Goal: Task Accomplishment & Management: Use online tool/utility

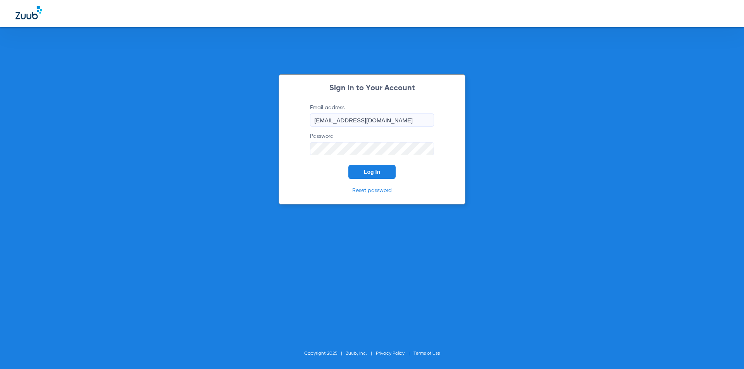
click at [353, 174] on button "Log In" at bounding box center [371, 172] width 47 height 14
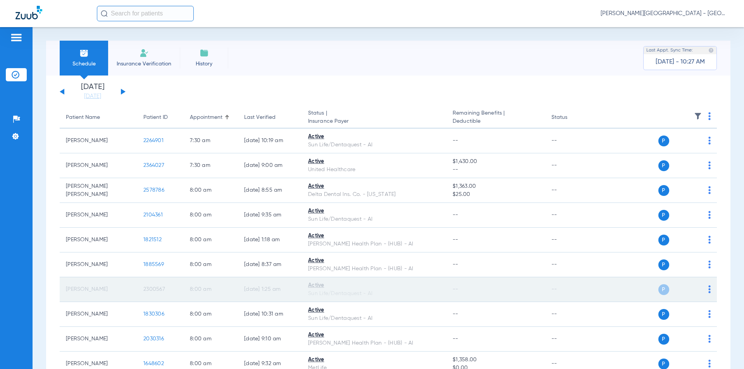
drag, startPoint x: 170, startPoint y: 289, endPoint x: 155, endPoint y: 289, distance: 15.5
click at [135, 288] on tr "[PERSON_NAME] 2300567 8:00 AM [DATE] 1:25 AM Active Sun Life/Dentaquest - AI --…" at bounding box center [388, 289] width 657 height 25
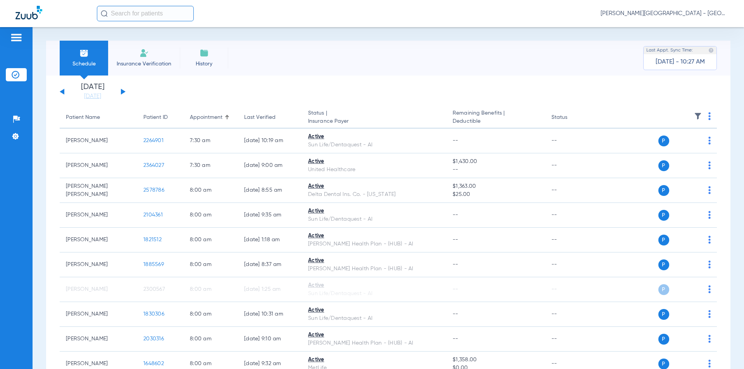
click at [123, 90] on button at bounding box center [123, 92] width 5 height 6
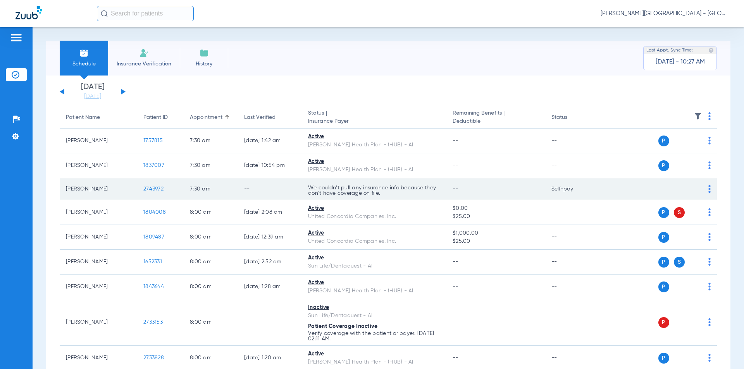
click at [137, 191] on td "2743972" at bounding box center [160, 189] width 46 height 22
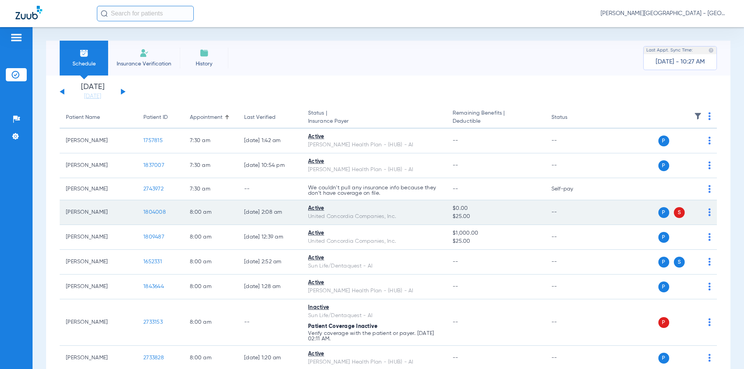
scroll to position [77, 0]
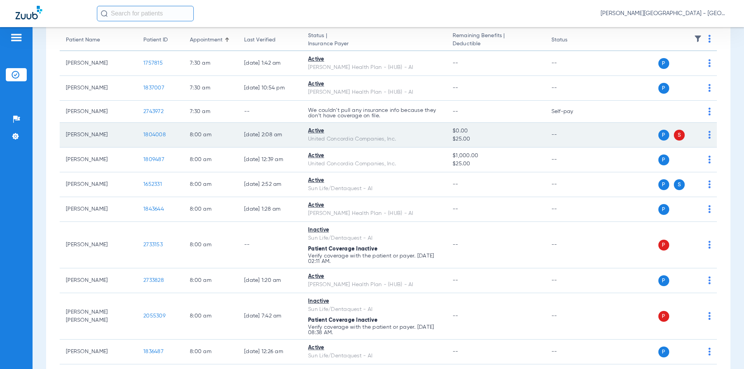
click at [138, 136] on td "1804008" at bounding box center [160, 135] width 46 height 25
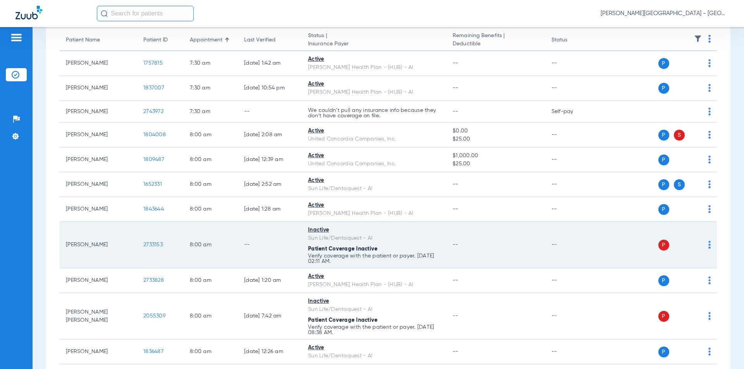
click at [139, 244] on td "2733153" at bounding box center [160, 245] width 46 height 46
drag, startPoint x: 159, startPoint y: 246, endPoint x: 138, endPoint y: 246, distance: 21.3
click at [159, 261] on td "2733153" at bounding box center [160, 245] width 46 height 46
click at [138, 246] on td "2733153" at bounding box center [160, 245] width 46 height 46
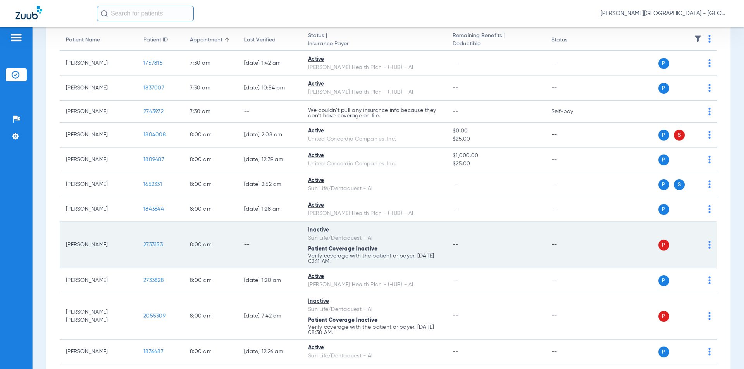
copy span "2733153"
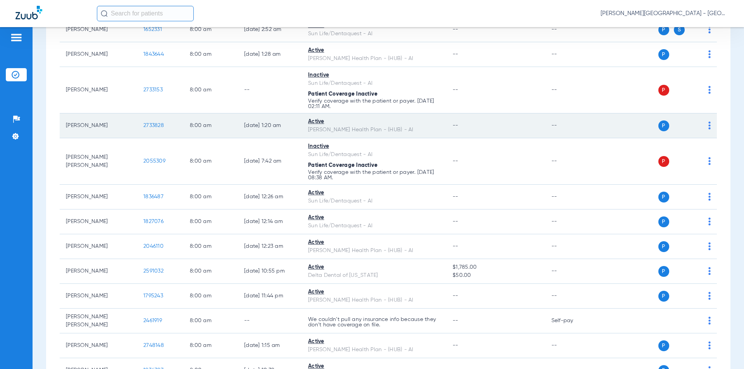
scroll to position [271, 0]
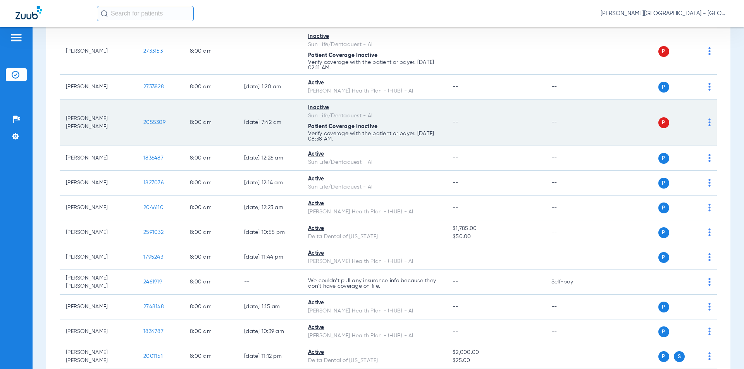
drag, startPoint x: 165, startPoint y: 124, endPoint x: 128, endPoint y: 125, distance: 37.6
click at [128, 125] on tr "[PERSON_NAME] [PERSON_NAME] 2055309 8:00 AM [DATE] 7:42 AM Inactive Sun Life/De…" at bounding box center [388, 123] width 657 height 46
copy tr "2055309"
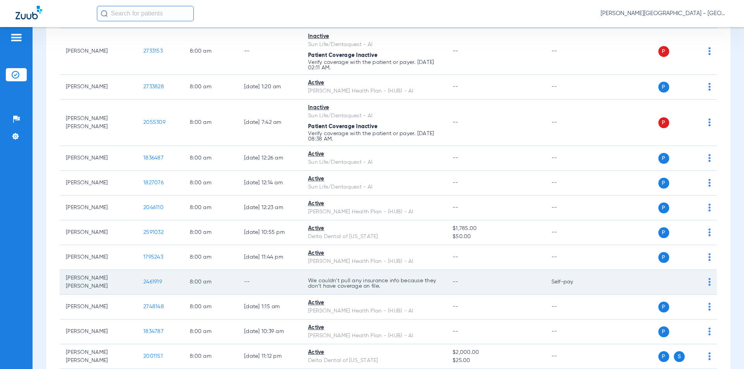
click at [131, 277] on tr "[PERSON_NAME] [PERSON_NAME] 2461919 8:00 AM -- We couldn’t pull any insurance i…" at bounding box center [388, 282] width 657 height 25
copy tr "2461919"
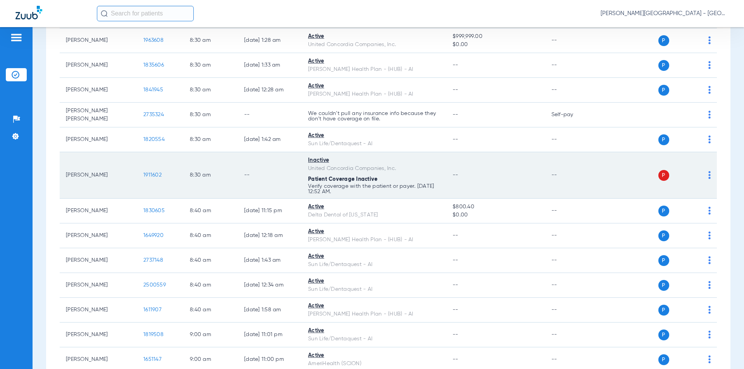
scroll to position [775, 0]
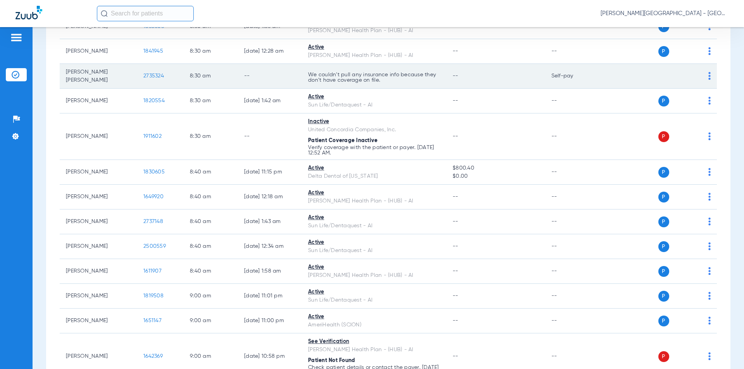
drag, startPoint x: 135, startPoint y: 70, endPoint x: 145, endPoint y: 69, distance: 10.1
click at [137, 70] on td "2735324" at bounding box center [160, 76] width 46 height 25
copy span "2735324"
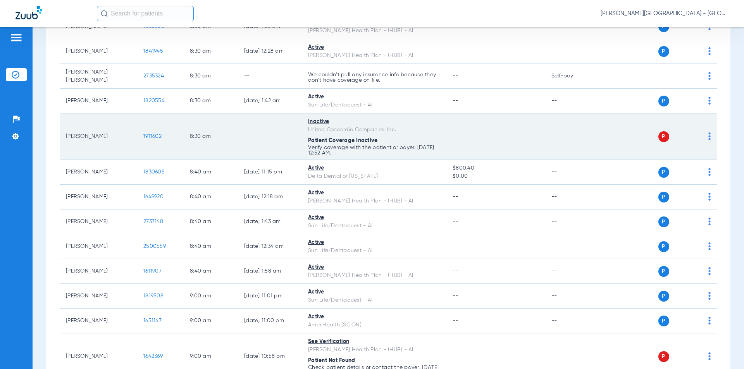
drag, startPoint x: 151, startPoint y: 135, endPoint x: 149, endPoint y: 131, distance: 4.7
click at [131, 135] on tr "[PERSON_NAME] 1911602 8:30 AM -- Inactive United Concordia Companies, Inc. Pati…" at bounding box center [388, 137] width 657 height 46
copy tr "1911602"
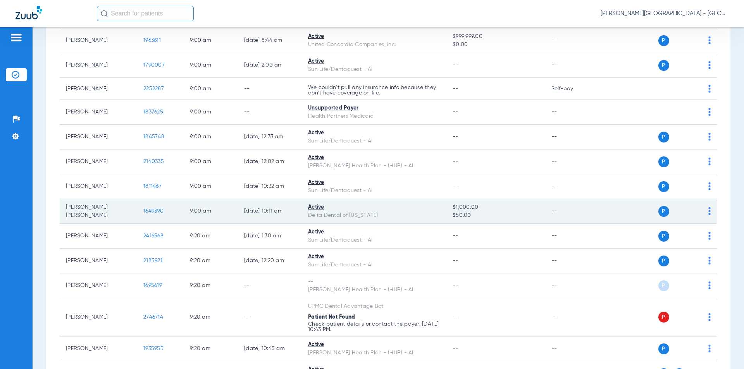
scroll to position [1240, 0]
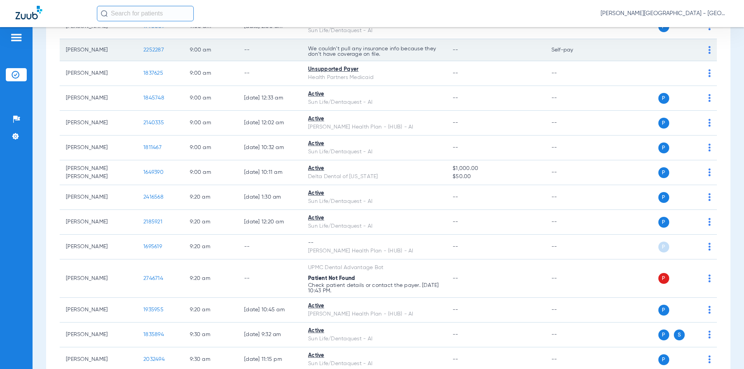
drag, startPoint x: 148, startPoint y: 46, endPoint x: 152, endPoint y: 44, distance: 4.5
click at [137, 45] on td "2252287" at bounding box center [160, 50] width 46 height 22
copy span "2252287"
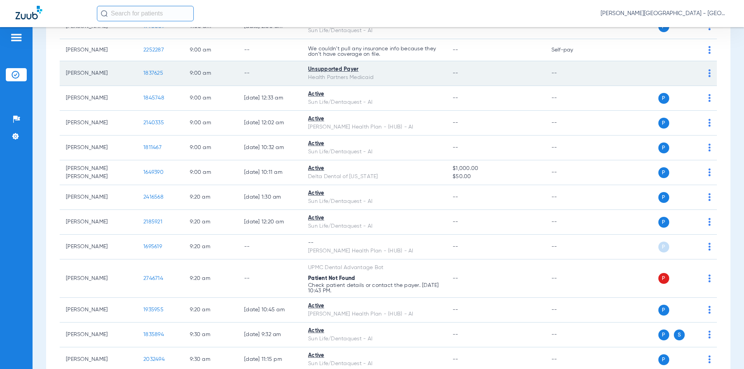
drag, startPoint x: 161, startPoint y: 70, endPoint x: 150, endPoint y: 70, distance: 10.9
click at [141, 69] on td "1837625" at bounding box center [160, 73] width 46 height 25
copy span "1837625"
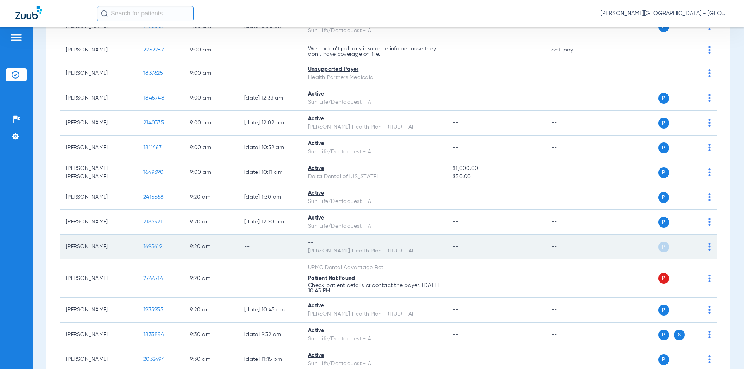
drag, startPoint x: 150, startPoint y: 241, endPoint x: 138, endPoint y: 240, distance: 11.6
click at [138, 240] on td "1695619" at bounding box center [160, 247] width 46 height 25
copy span "1695619"
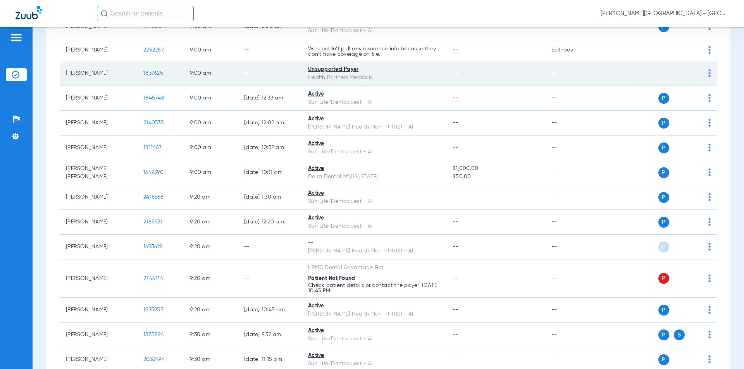
drag, startPoint x: 165, startPoint y: 69, endPoint x: 139, endPoint y: 67, distance: 25.7
click at [139, 67] on td "1837625" at bounding box center [160, 73] width 46 height 25
copy span "1837625"
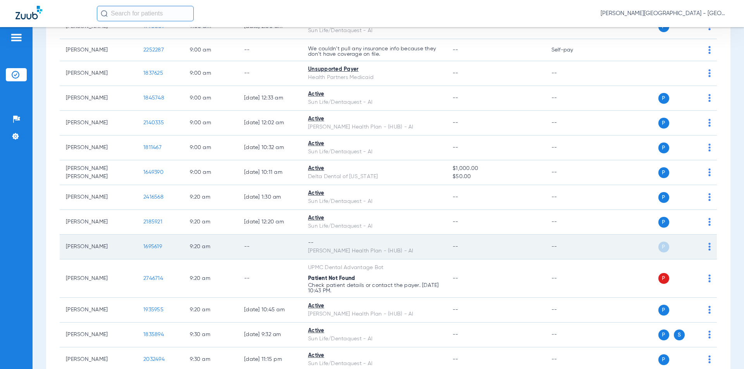
drag, startPoint x: 143, startPoint y: 241, endPoint x: 157, endPoint y: 241, distance: 13.2
click at [141, 241] on td "1695619" at bounding box center [160, 247] width 46 height 25
copy span "1695619"
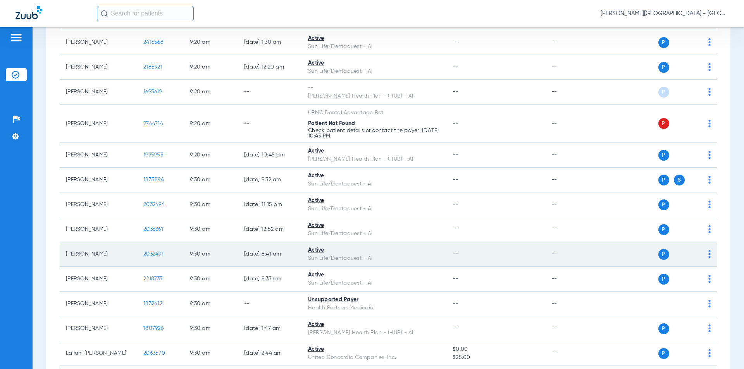
scroll to position [1433, 0]
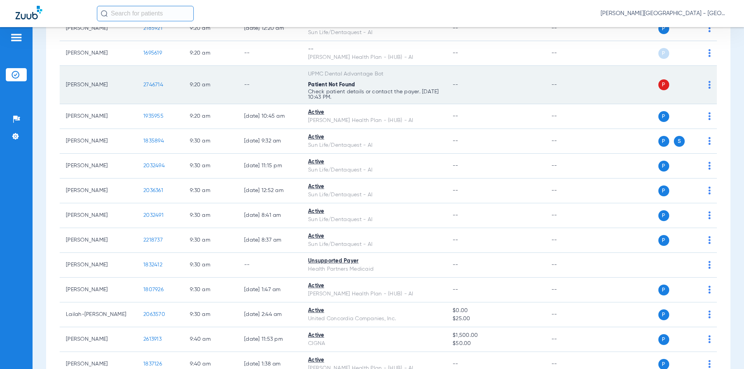
click at [142, 82] on td "2746714" at bounding box center [160, 85] width 46 height 38
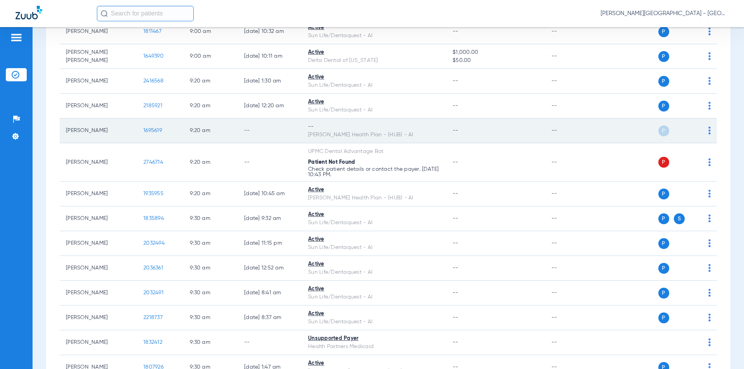
scroll to position [1395, 0]
